Goal: Transaction & Acquisition: Purchase product/service

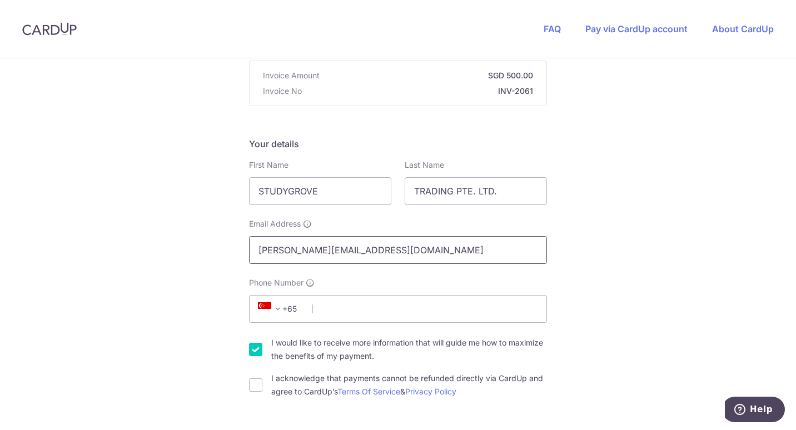
scroll to position [167, 0]
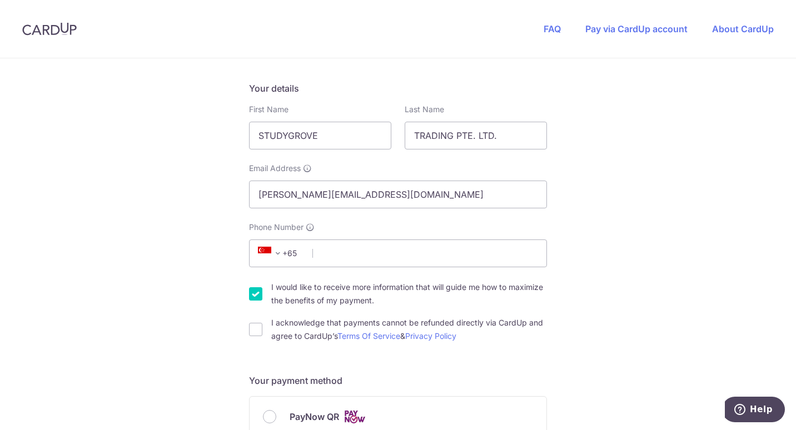
click at [249, 299] on input "I would like to receive more information that will guide me how to maximize the…" at bounding box center [255, 293] width 13 height 13
checkbox input "false"
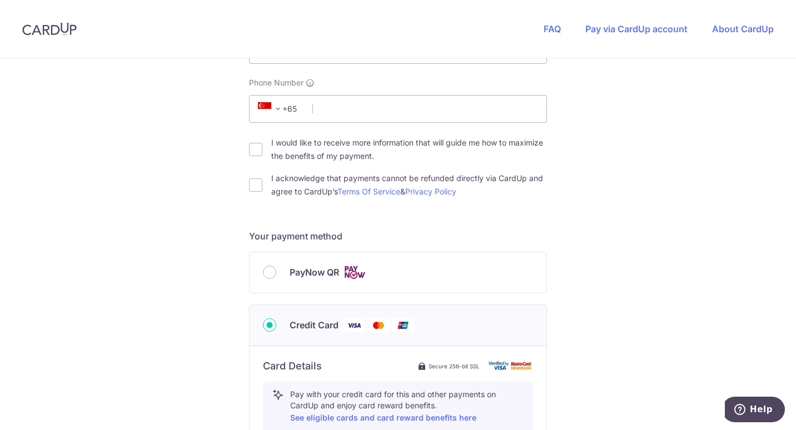
scroll to position [333, 0]
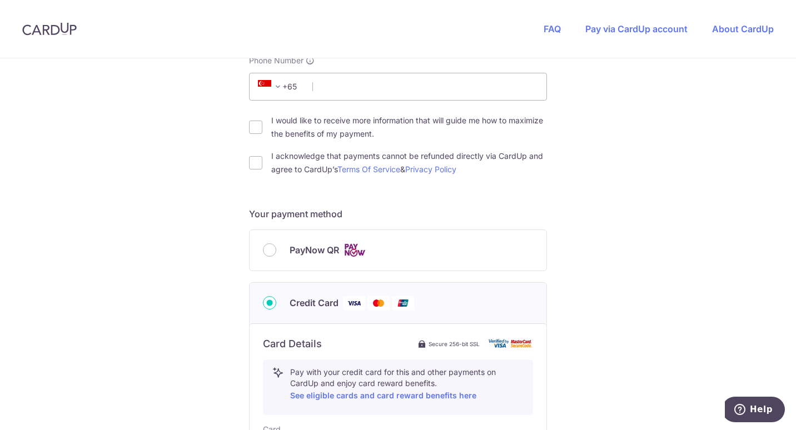
click at [245, 257] on div "You are paying Daisy Consultants Pte Ltd Daisy Consultants Pte Ltd uses CardUp …" at bounding box center [398, 267] width 796 height 1084
click at [250, 256] on div "PayNow QR" at bounding box center [398, 250] width 297 height 41
click at [267, 238] on div "PayNow QR" at bounding box center [398, 250] width 297 height 41
click at [263, 243] on div "PayNow QR" at bounding box center [398, 250] width 297 height 41
click at [269, 264] on div "PayNow QR" at bounding box center [398, 250] width 297 height 41
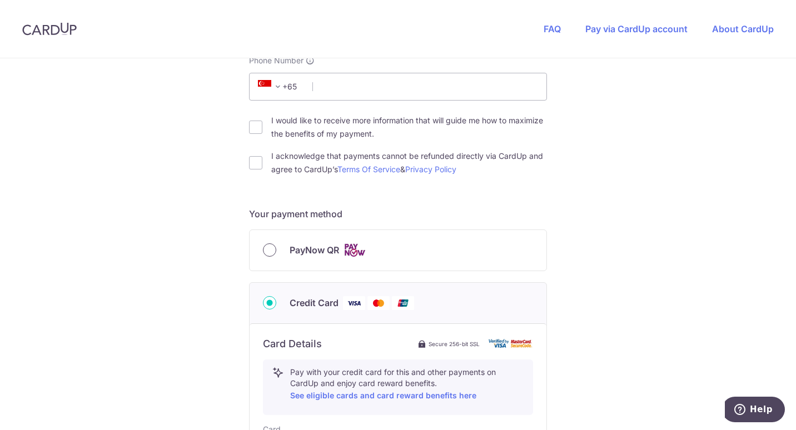
click at [268, 253] on input "PayNow QR" at bounding box center [269, 249] width 13 height 13
radio input "true"
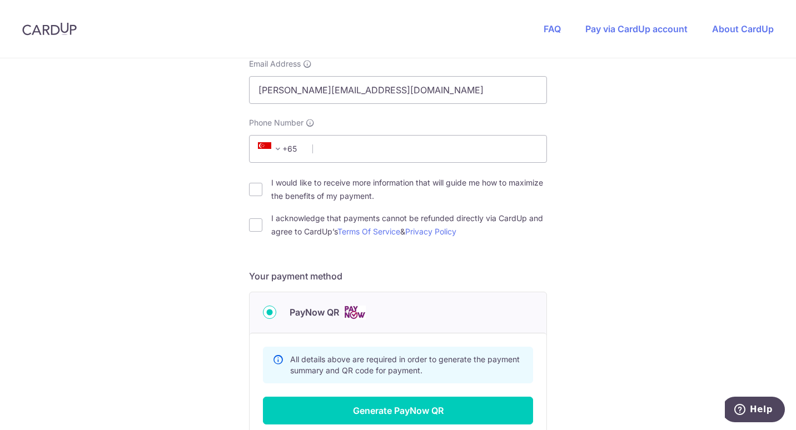
scroll to position [162, 0]
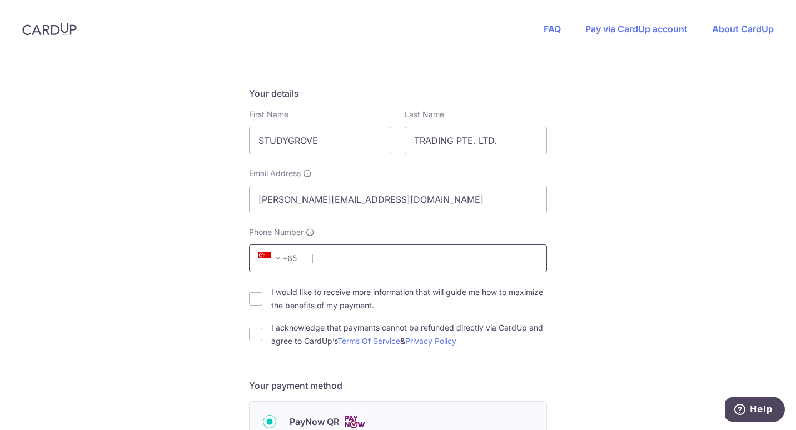
click at [323, 258] on input "Phone Number" at bounding box center [398, 259] width 298 height 28
click at [735, 263] on div "You are paying Daisy Consultants Pte Ltd Daisy Consultants Pte Ltd uses CardUp …" at bounding box center [398, 303] width 796 height 812
click at [255, 333] on input "I acknowledge that payments cannot be refunded directly via CardUp and agree to…" at bounding box center [255, 334] width 13 height 13
checkbox input "true"
click at [397, 250] on input "Phone Number" at bounding box center [398, 259] width 298 height 28
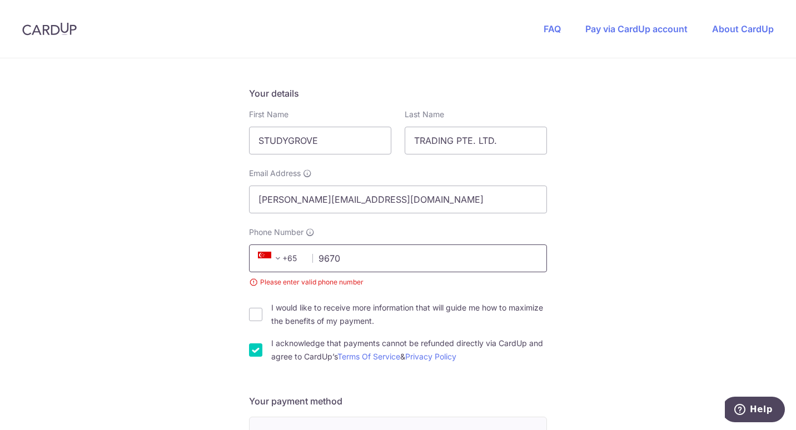
click at [397, 255] on input "9670" at bounding box center [398, 259] width 298 height 28
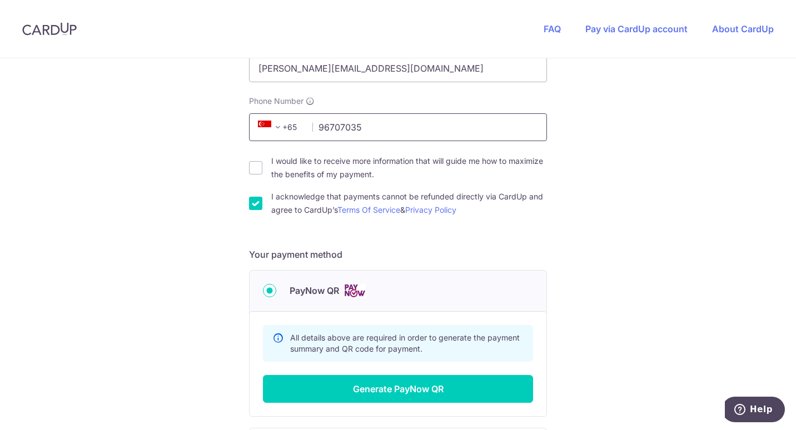
scroll to position [328, 0]
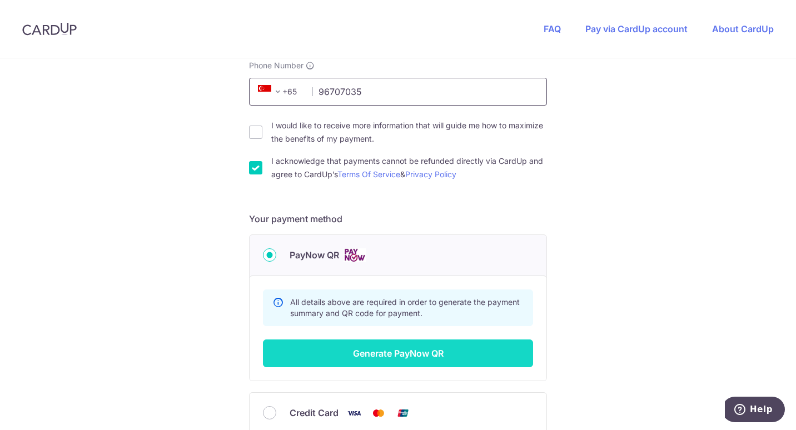
type input "96707035"
click at [278, 353] on button "Generate PayNow QR" at bounding box center [398, 354] width 270 height 28
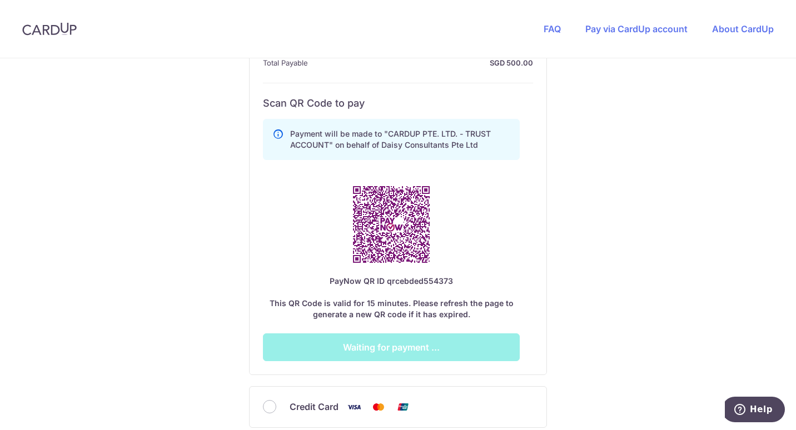
scroll to position [606, 0]
